Goal: Find specific page/section: Find specific page/section

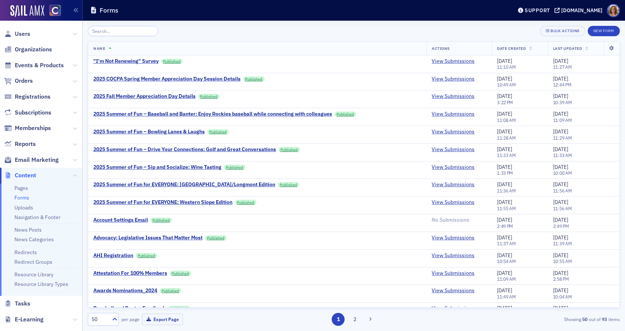
click at [26, 197] on link "Forms" at bounding box center [21, 197] width 15 height 7
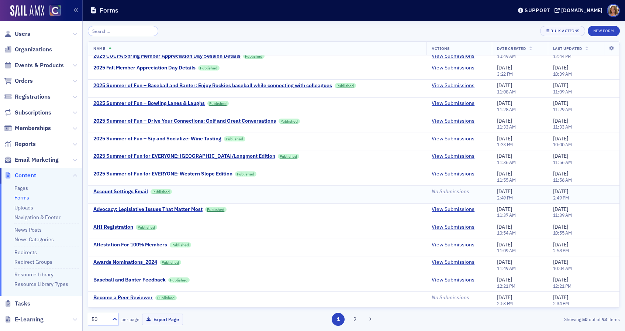
scroll to position [34, 0]
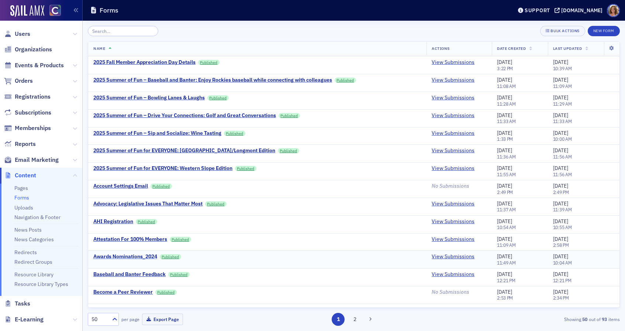
click at [138, 256] on div "Awards Nominations_2024" at bounding box center [125, 256] width 64 height 7
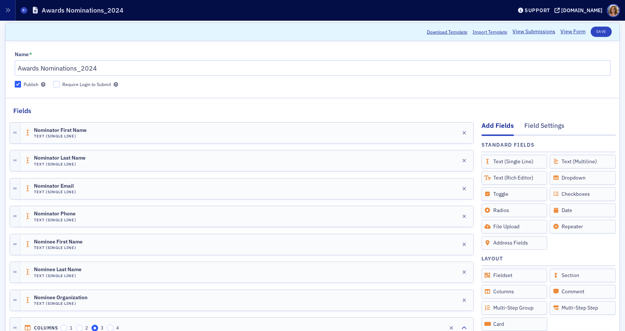
scroll to position [26, 0]
